Goal: Check status: Check status

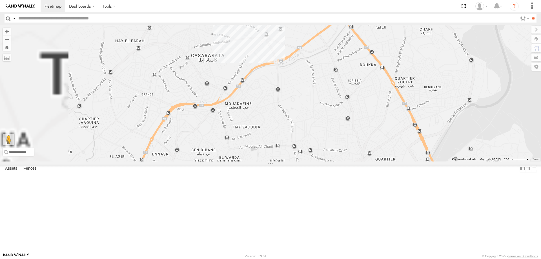
drag, startPoint x: 226, startPoint y: 192, endPoint x: 421, endPoint y: 83, distance: 223.5
click at [421, 83] on div "54289 T 6 10069 T 6 42569 T 6 5" at bounding box center [270, 93] width 541 height 137
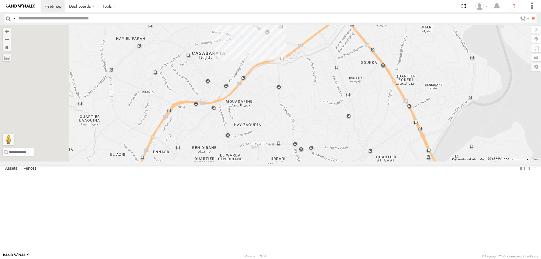
click at [232, 178] on span at bounding box center [227, 173] width 10 height 10
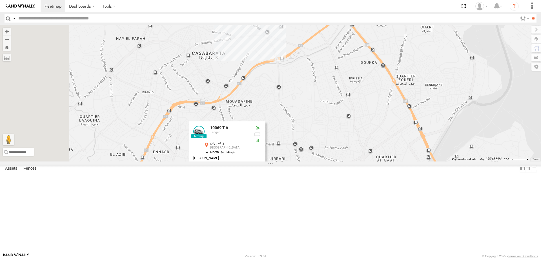
click at [359, 119] on div "54289 T 6 10069 T 6 42569 T 6 5 10069 T 6 Tanger زنقة إيران [GEOGRAPHIC_DATA] 3…" at bounding box center [270, 93] width 541 height 137
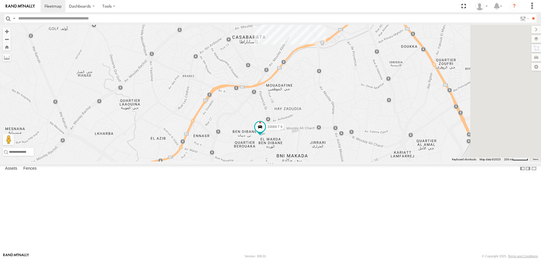
drag, startPoint x: 370, startPoint y: 140, endPoint x: 307, endPoint y: 160, distance: 66.1
click at [307, 160] on div "54289 T 6 10069 T 6 42569 T 6 5" at bounding box center [270, 93] width 541 height 137
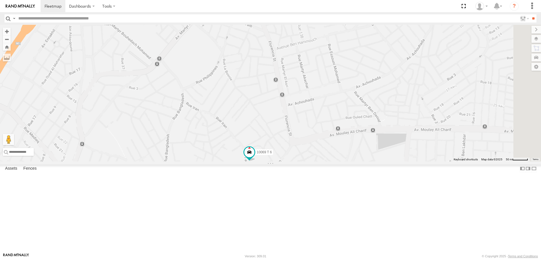
drag, startPoint x: 363, startPoint y: 173, endPoint x: 282, endPoint y: 134, distance: 90.8
click at [282, 134] on div "54289 T 6 10069 T 6 42569 T 6" at bounding box center [270, 93] width 541 height 137
click at [254, 157] on span at bounding box center [249, 152] width 10 height 10
click at [0, 0] on div "10069 T 6" at bounding box center [0, 0] width 0 height 0
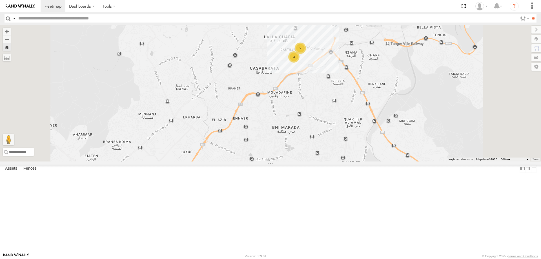
click at [300, 63] on div "3" at bounding box center [293, 56] width 11 height 11
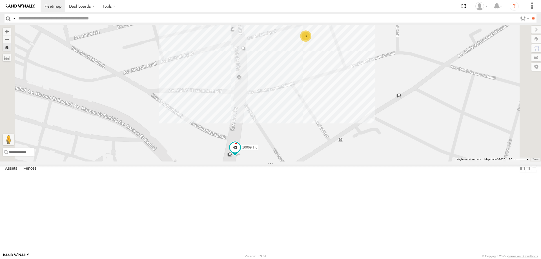
click at [240, 152] on span at bounding box center [235, 147] width 10 height 10
